Goal: Information Seeking & Learning: Learn about a topic

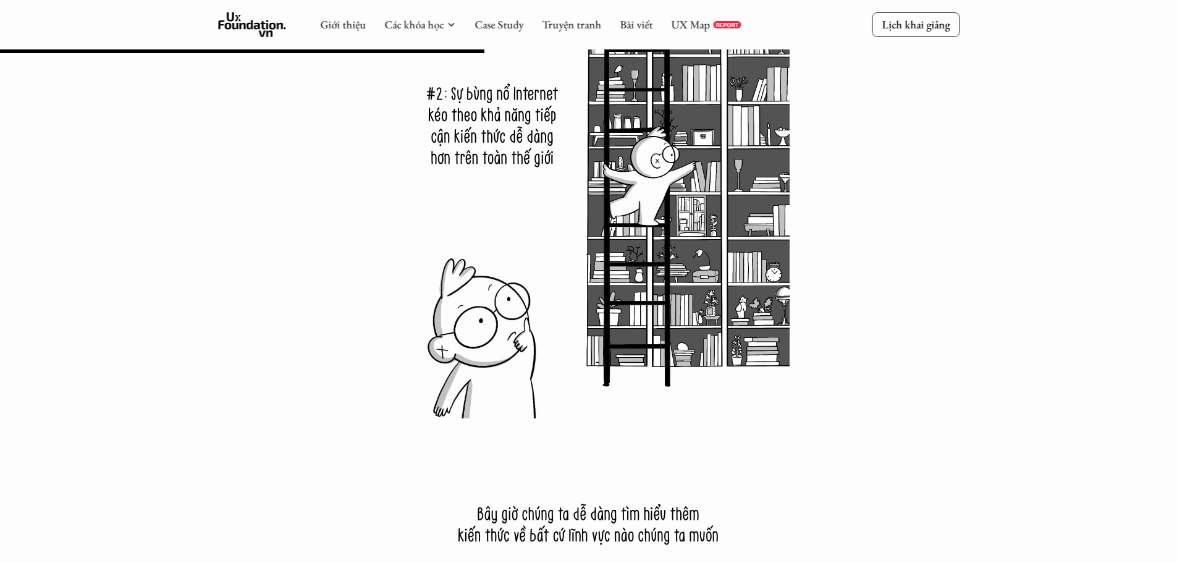
scroll to position [9886, 0]
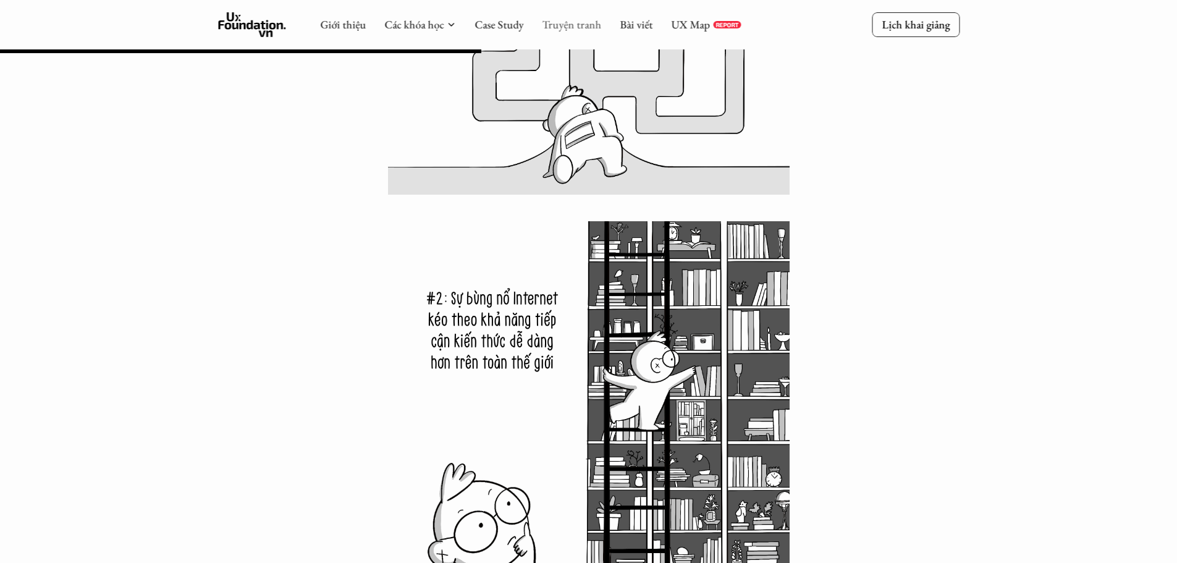
click at [565, 22] on link "Truyện tranh" at bounding box center [571, 24] width 59 height 14
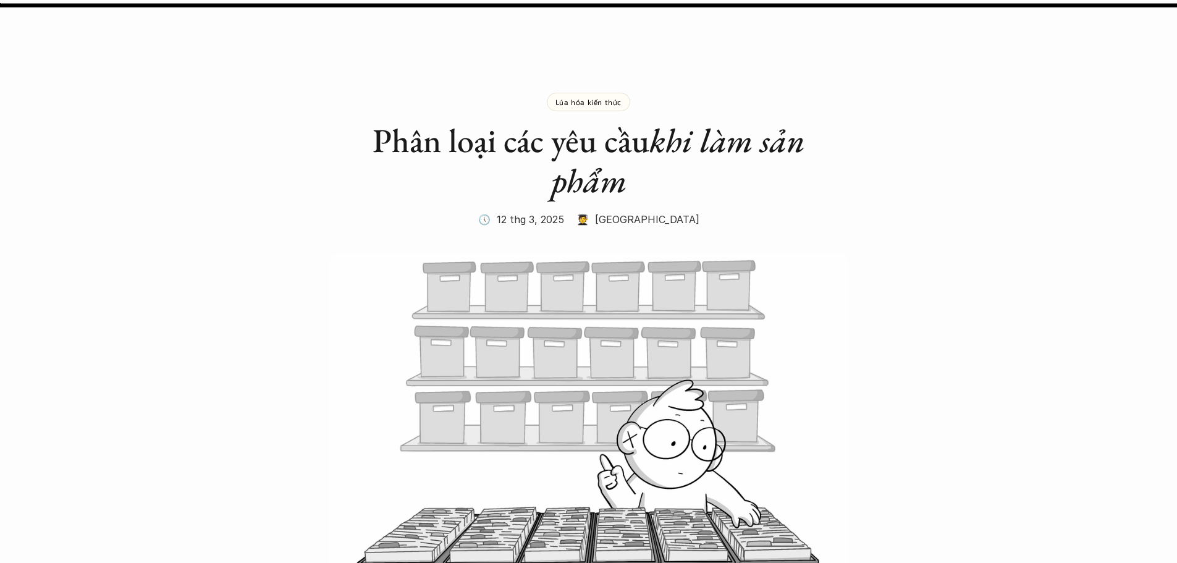
scroll to position [5746, 0]
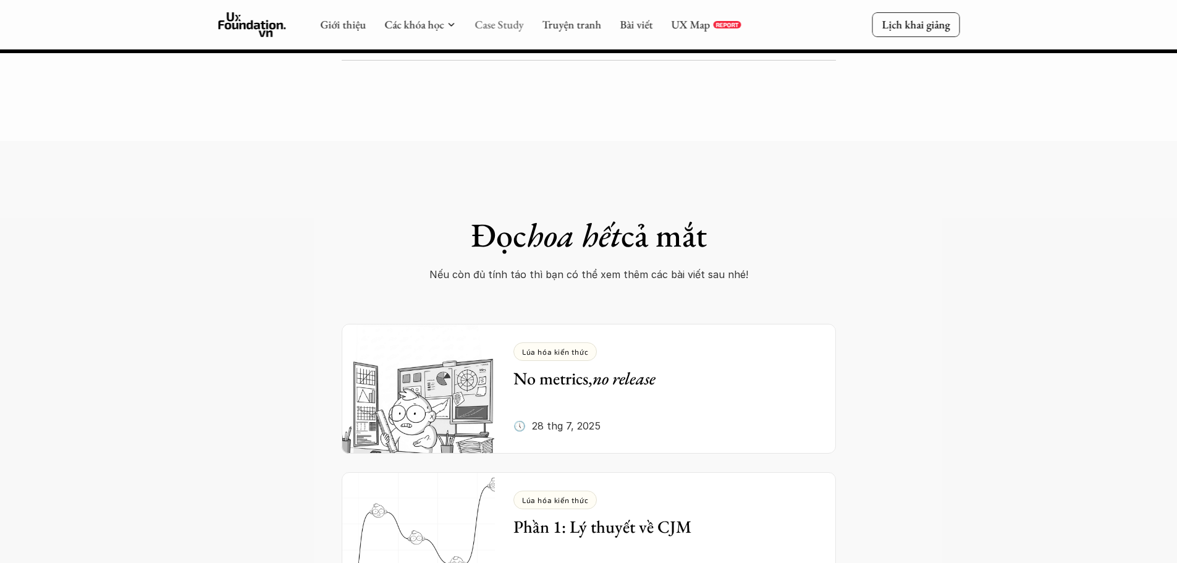
click at [494, 25] on link "Case Study" at bounding box center [499, 24] width 49 height 14
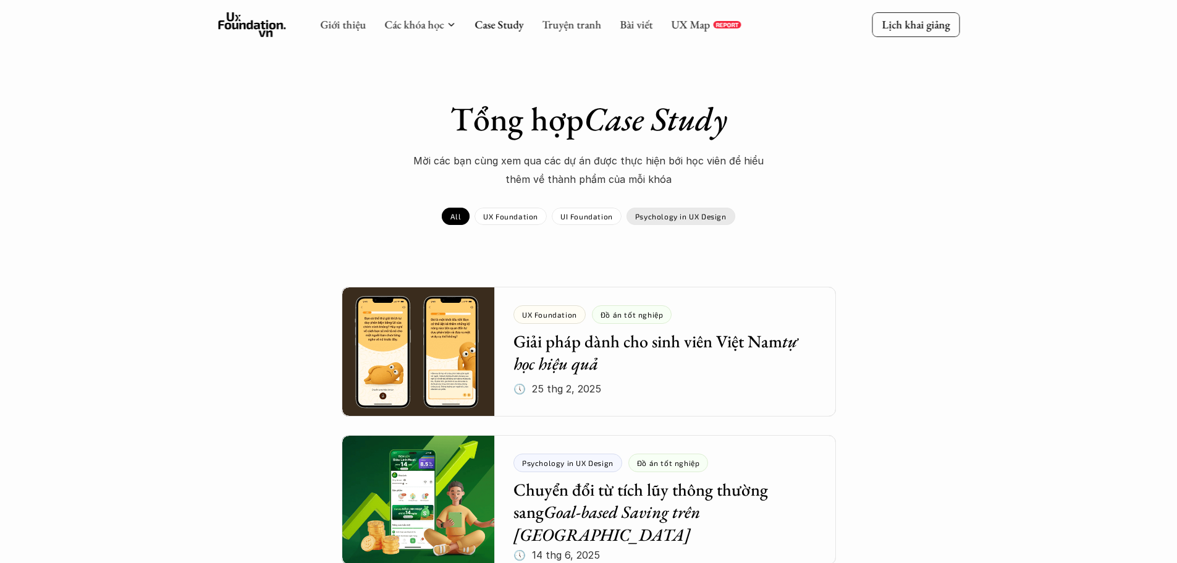
click at [635, 211] on div "Psychology in UX Design" at bounding box center [681, 216] width 109 height 17
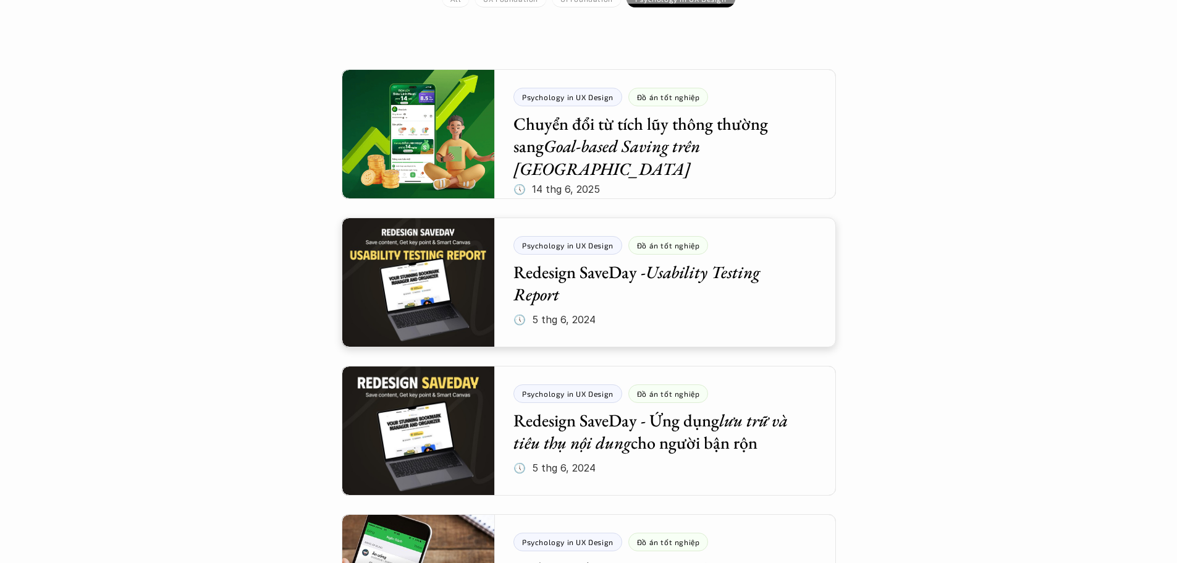
scroll to position [309, 0]
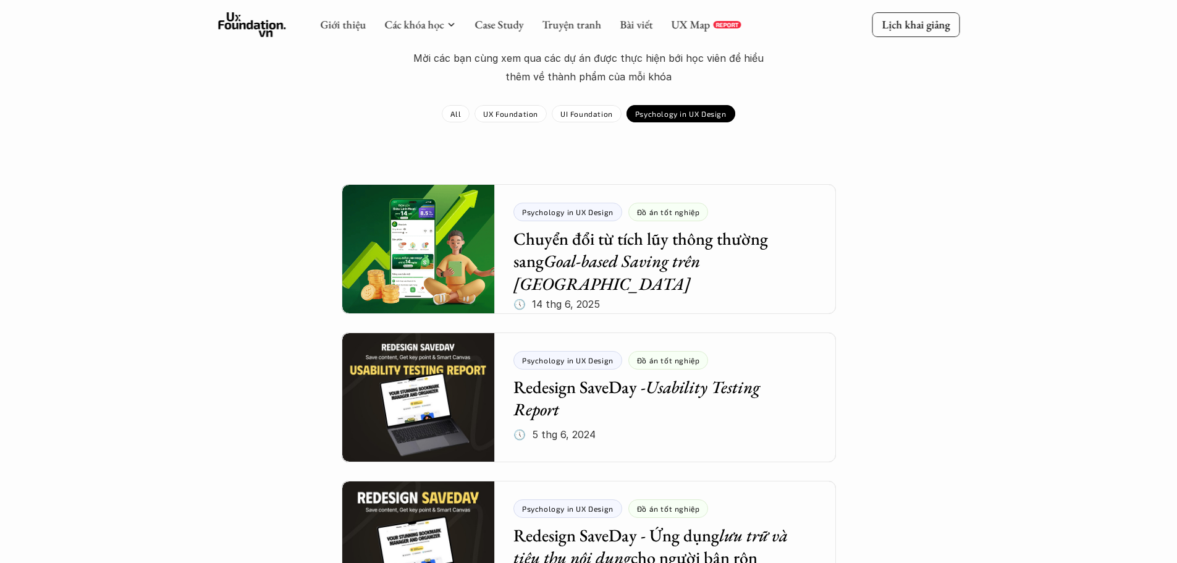
scroll to position [0, 0]
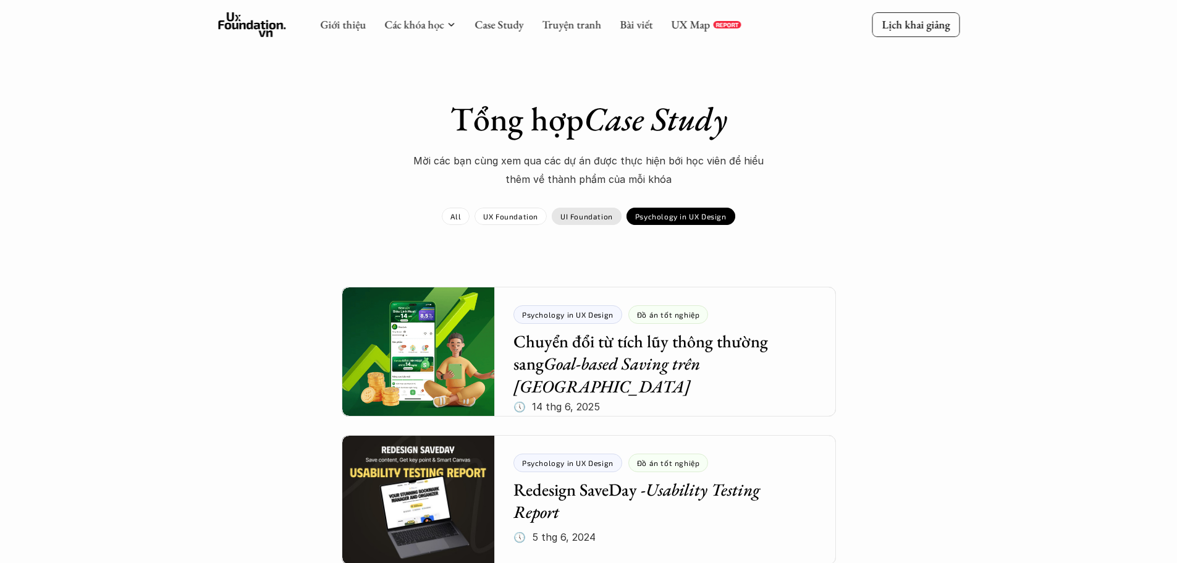
click at [583, 222] on div "UI Foundation" at bounding box center [587, 216] width 70 height 17
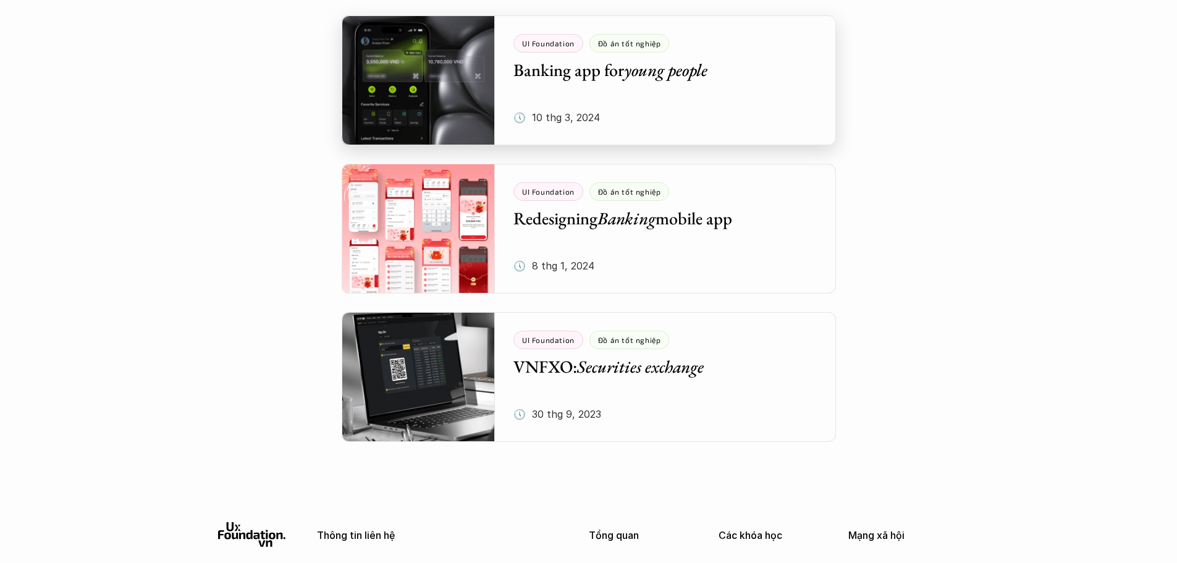
scroll to position [618, 0]
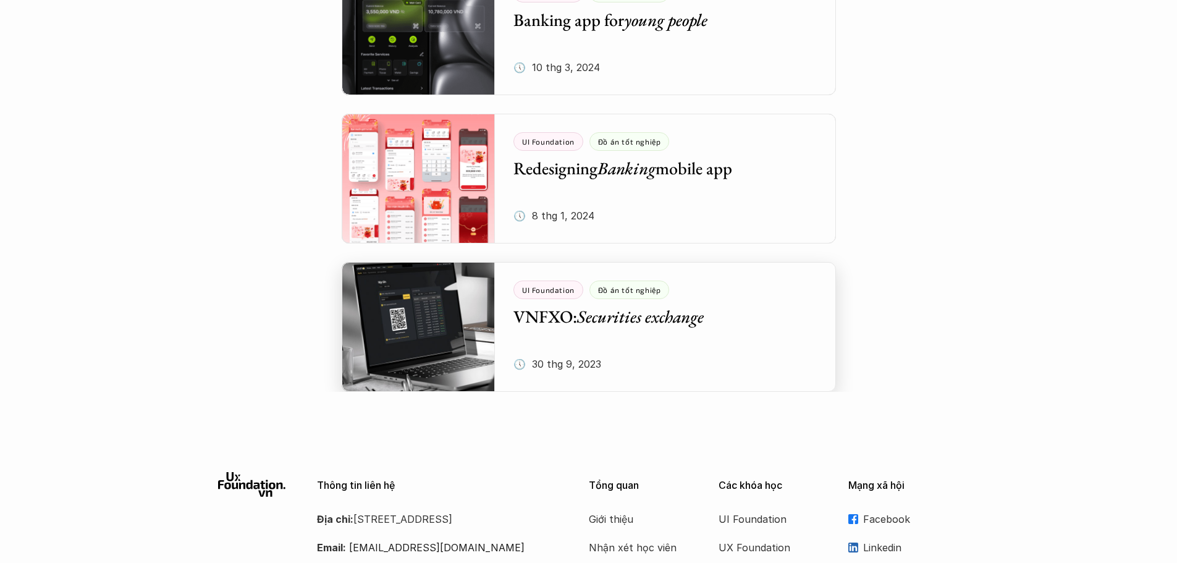
click at [492, 328] on div at bounding box center [589, 327] width 494 height 130
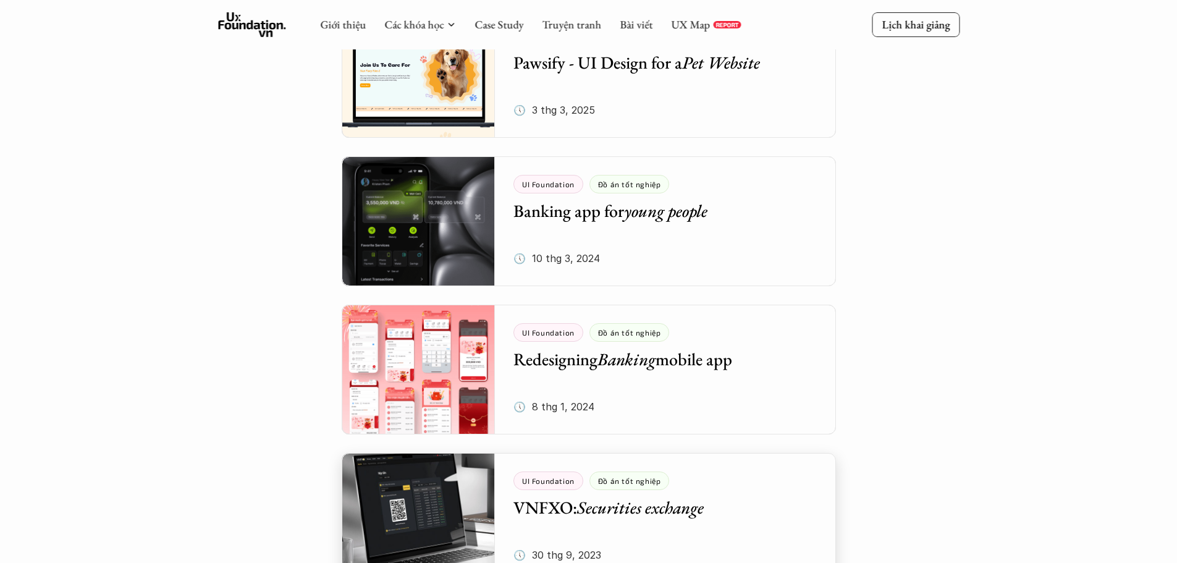
scroll to position [247, 0]
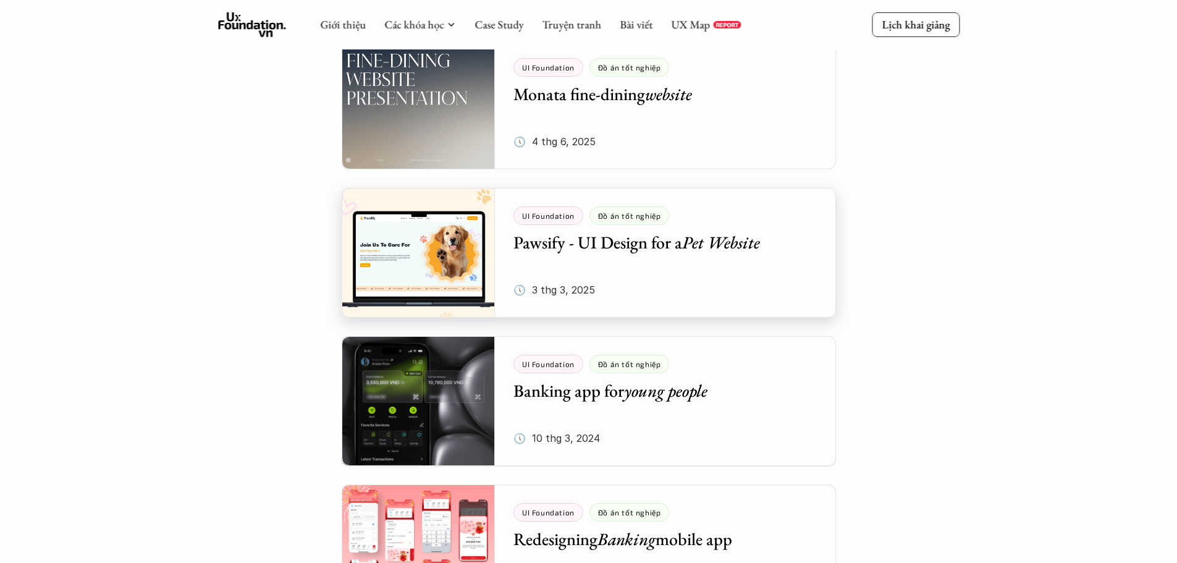
click at [551, 281] on div at bounding box center [589, 253] width 494 height 130
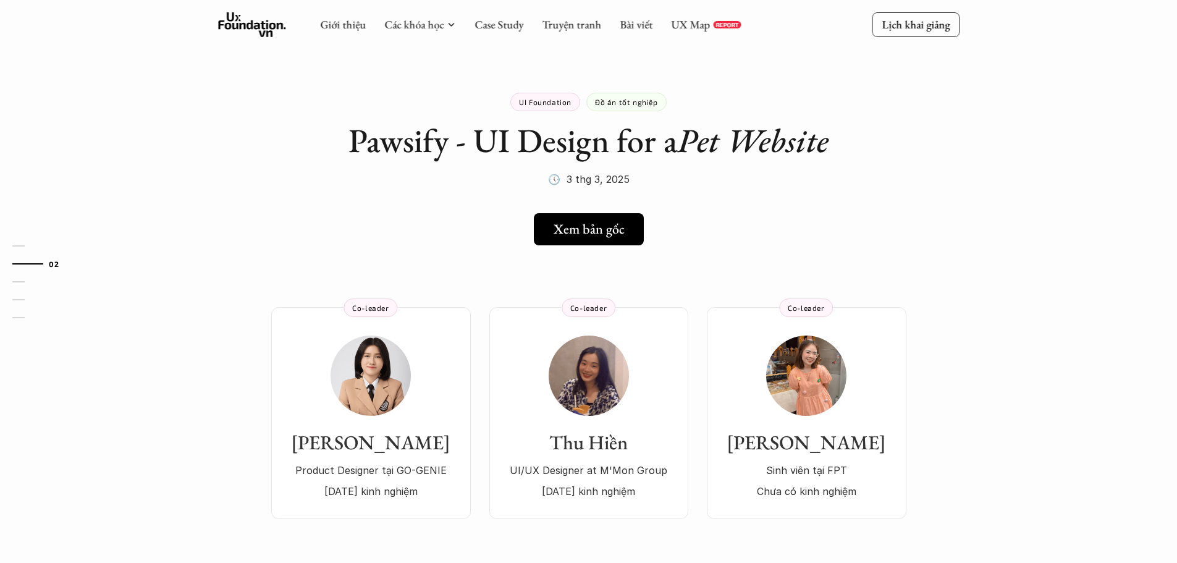
click at [547, 293] on div "Hoàng Kim Product Designer tại GO-GENIE 2 năm kinh nghiệm Co-leader Thu Hiền UI…" at bounding box center [589, 394] width 890 height 249
drag, startPoint x: 502, startPoint y: 279, endPoint x: 526, endPoint y: 282, distance: 24.9
click at [502, 280] on div "Hoàng Kim Product Designer tại GO-GENIE 2 năm kinh nghiệm Co-leader Thu Hiền UI…" at bounding box center [589, 394] width 890 height 249
click at [580, 234] on h5 "Xem bản gốc" at bounding box center [584, 229] width 71 height 16
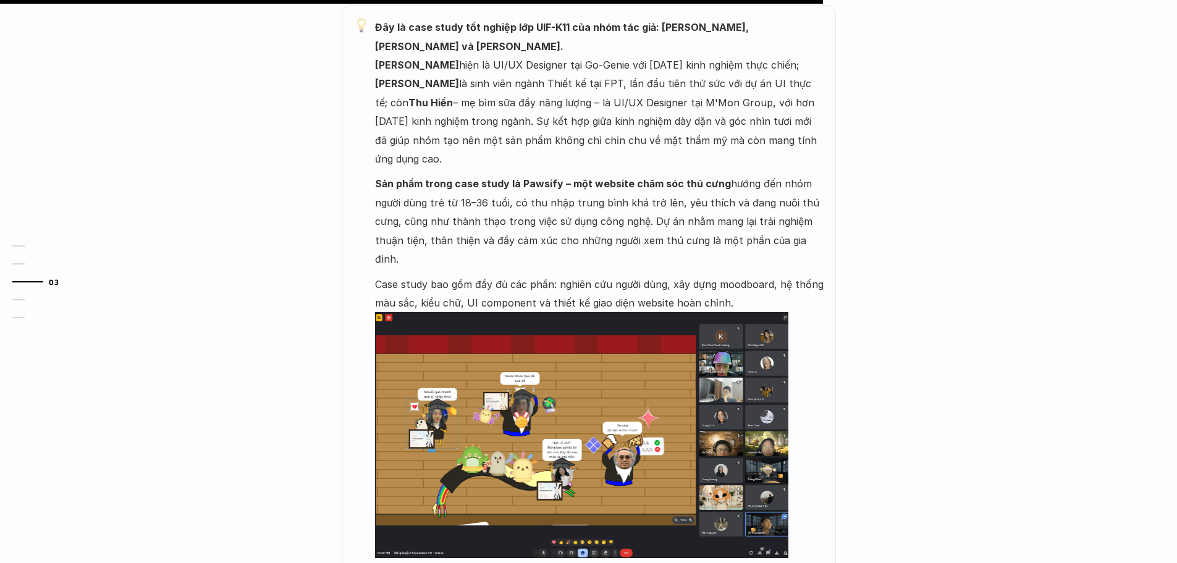
scroll to position [927, 0]
